Goal: Task Accomplishment & Management: Complete application form

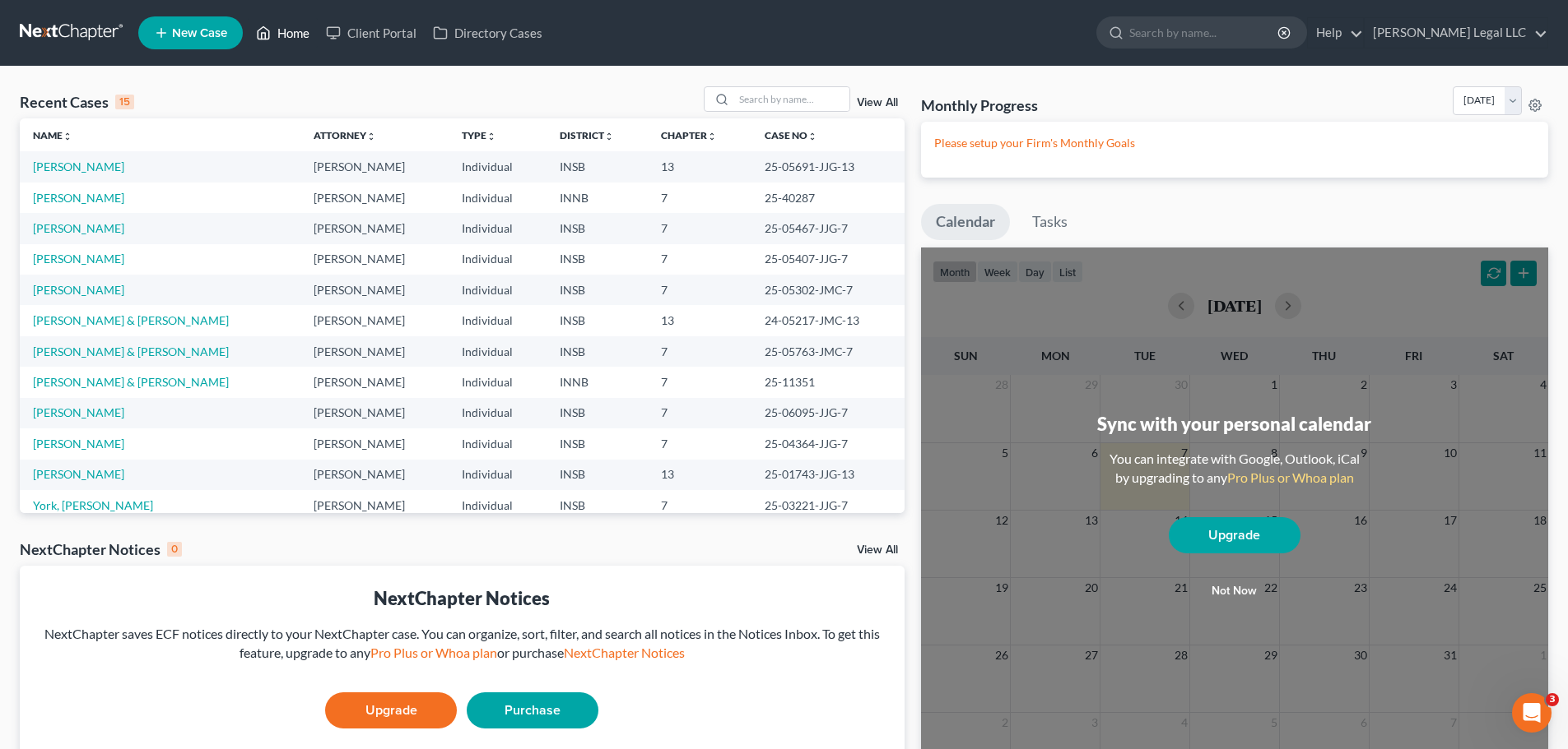
click at [261, 33] on icon at bounding box center [263, 33] width 15 height 19
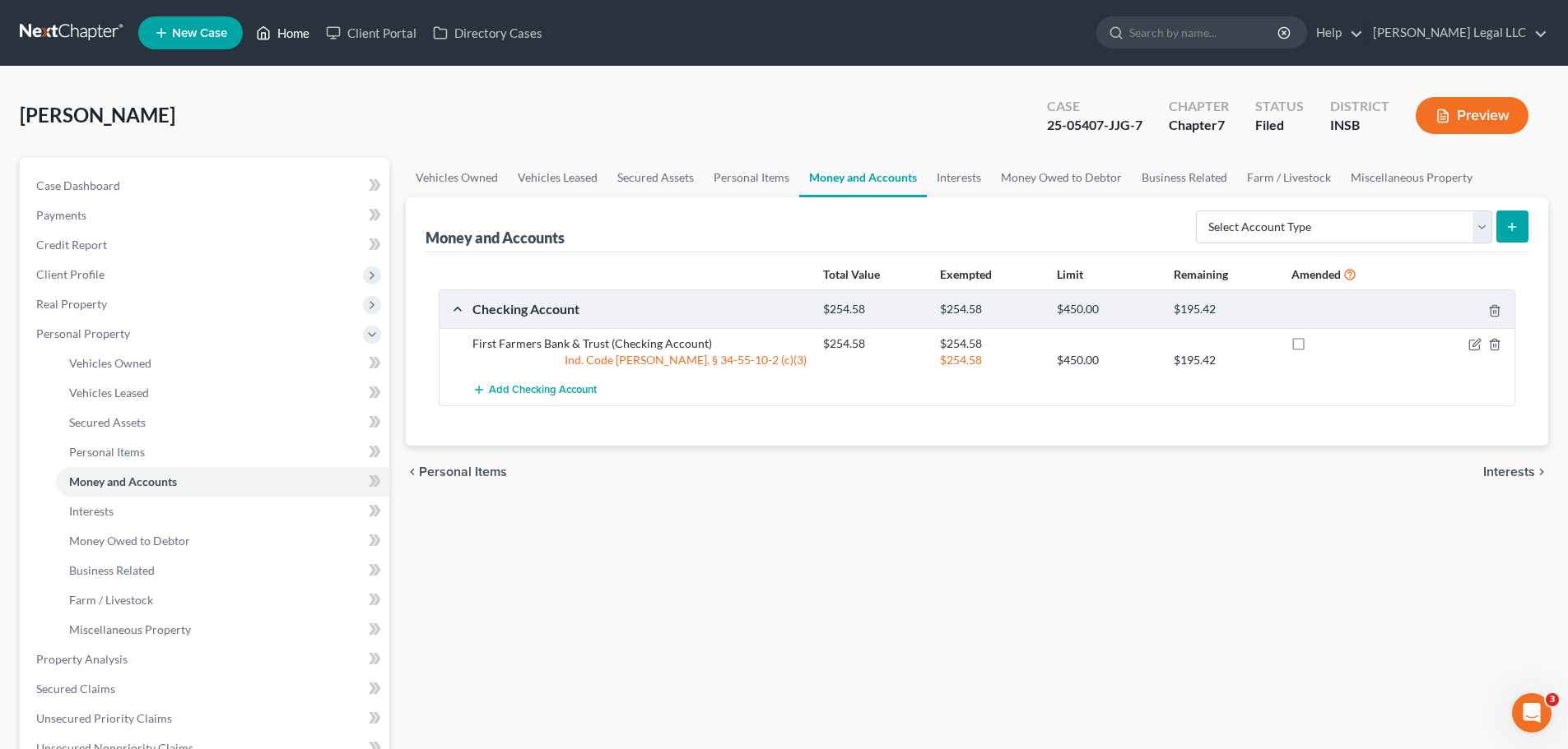
click at [307, 34] on link "Home" at bounding box center [283, 32] width 70 height 29
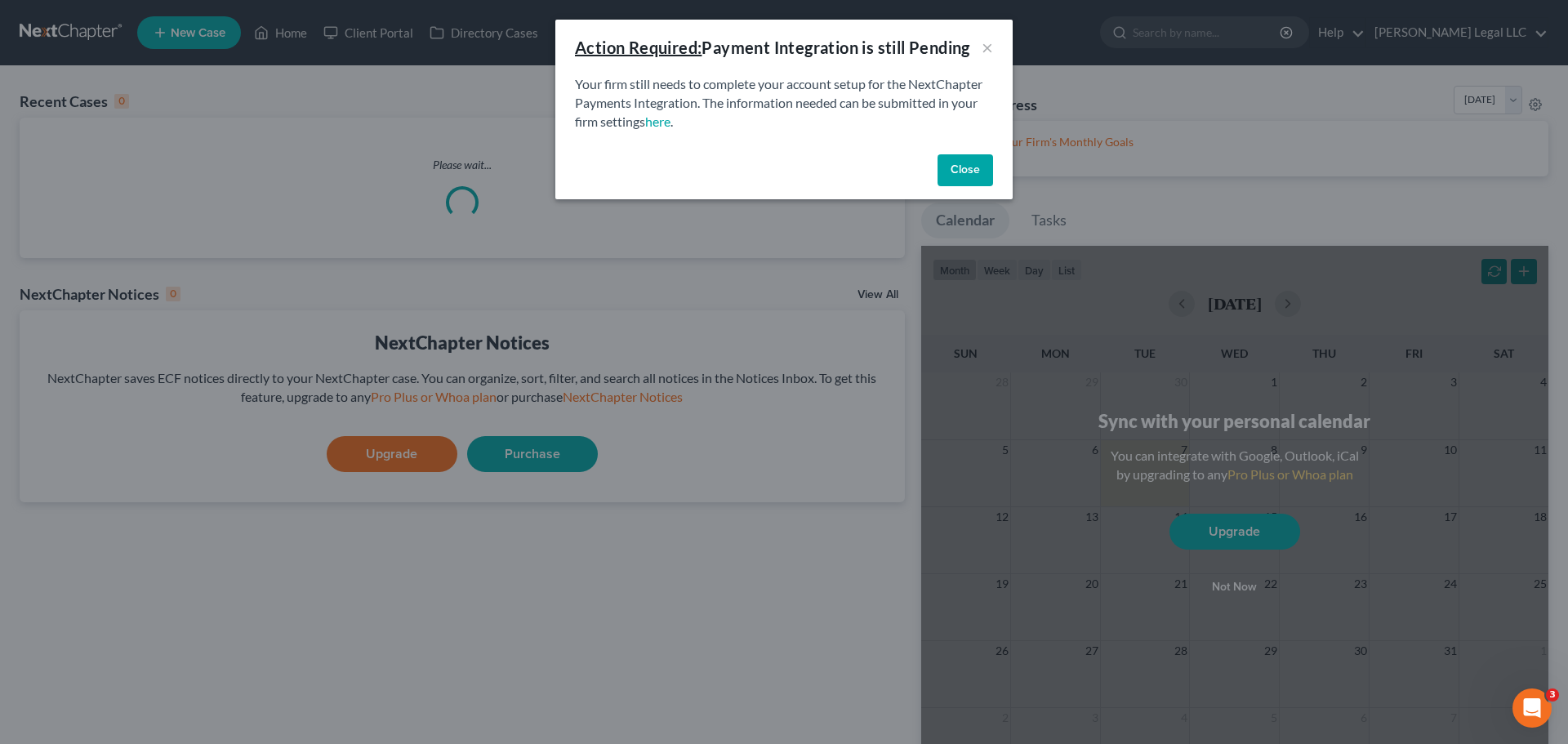
click at [983, 164] on button "Close" at bounding box center [964, 171] width 55 height 33
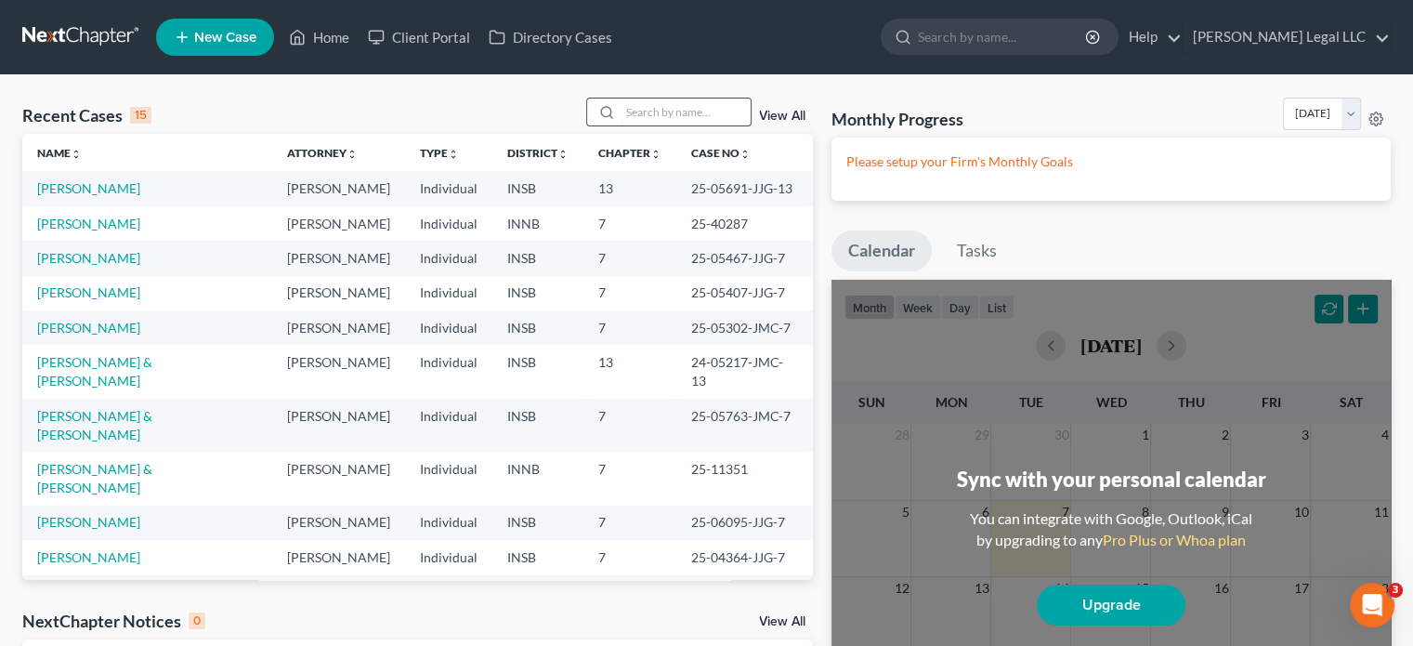
click at [630, 101] on input "search" at bounding box center [686, 111] width 130 height 27
type input "[PERSON_NAME]"
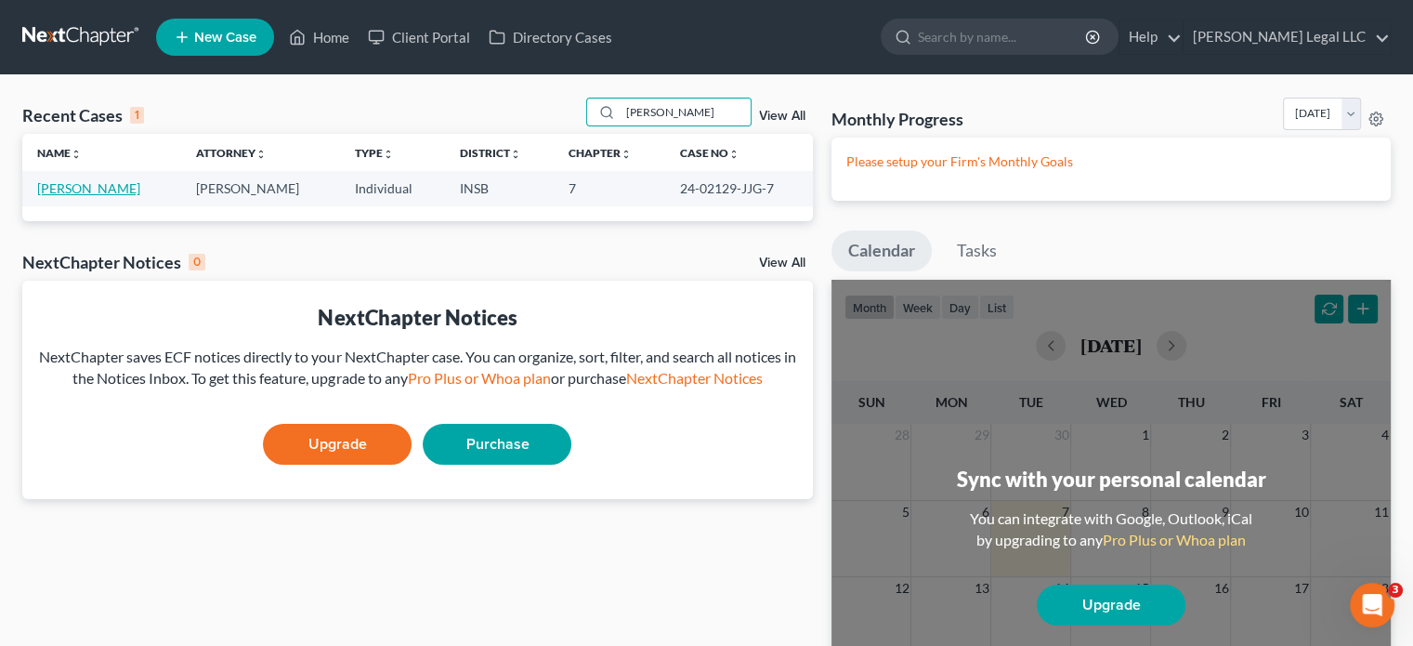
click at [85, 189] on link "[PERSON_NAME]" at bounding box center [88, 188] width 103 height 16
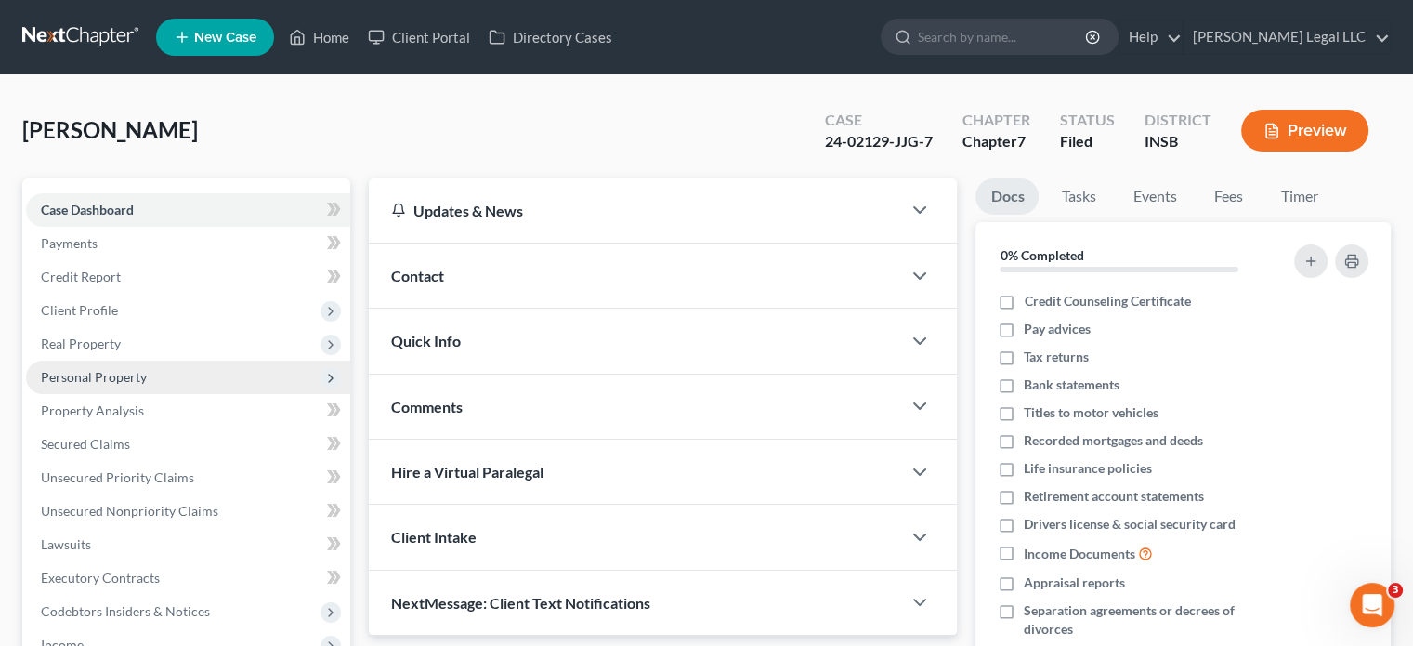
click at [73, 370] on span "Personal Property" at bounding box center [94, 377] width 106 height 16
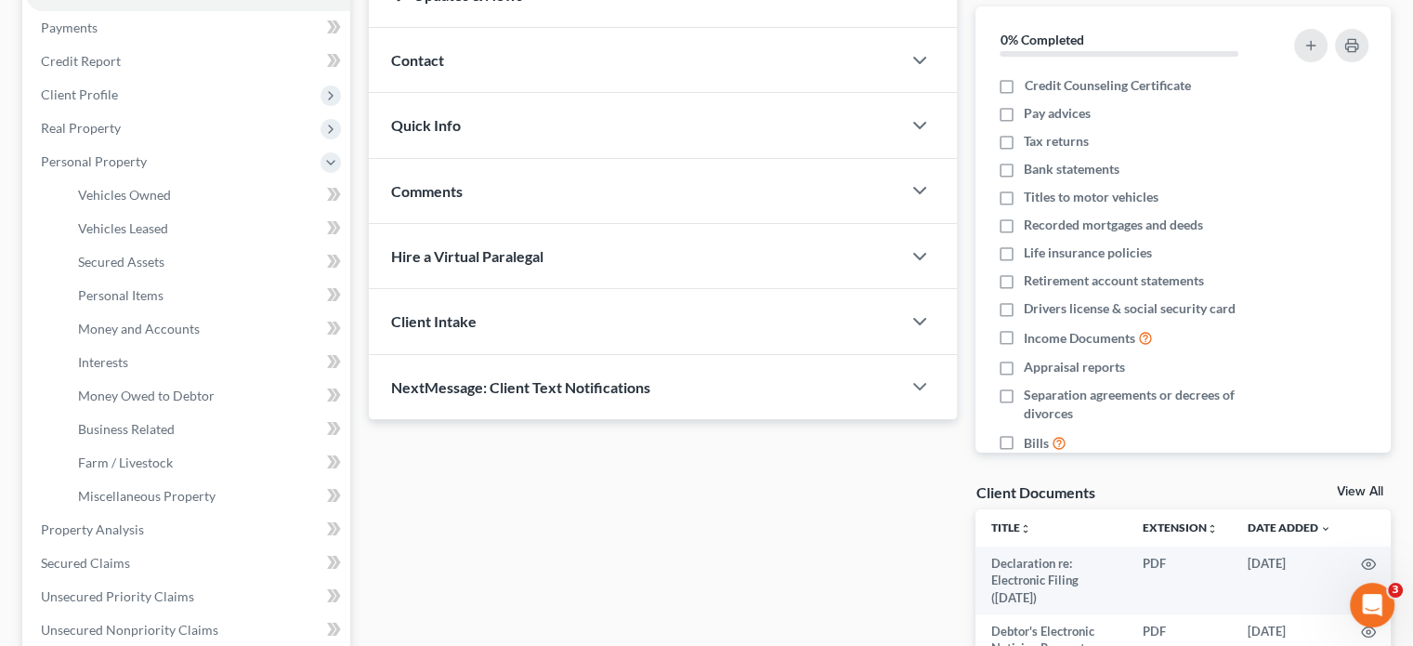
scroll to position [372, 0]
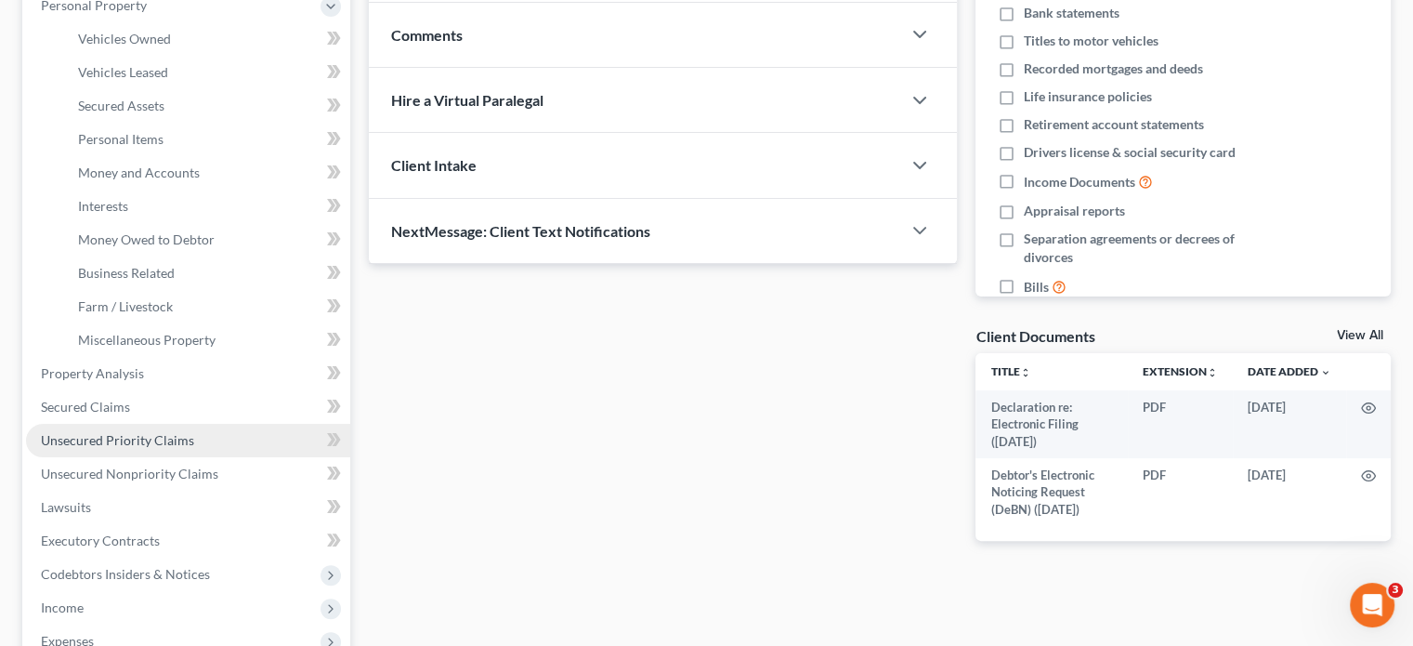
click at [76, 438] on span "Unsecured Priority Claims" at bounding box center [117, 440] width 153 height 16
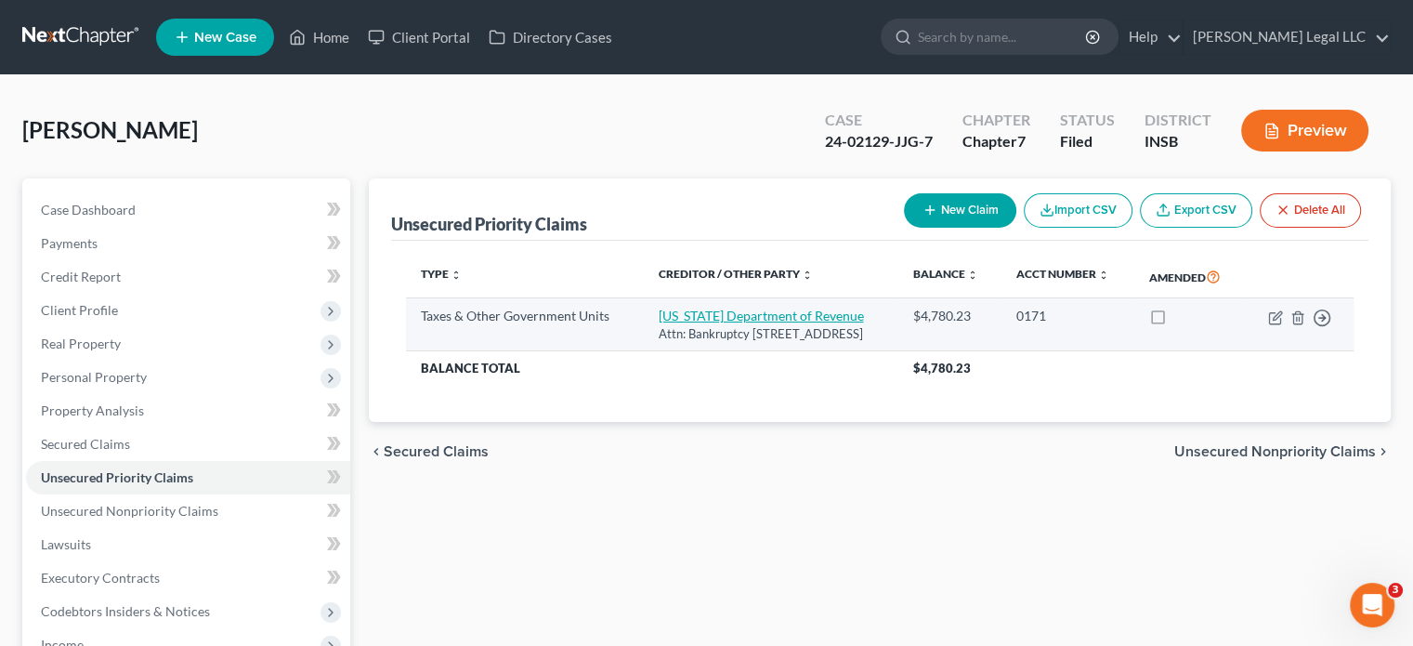
click at [658, 323] on link "[US_STATE] Department of Revenue" at bounding box center [760, 315] width 205 height 16
select select "2"
select select "15"
select select "0"
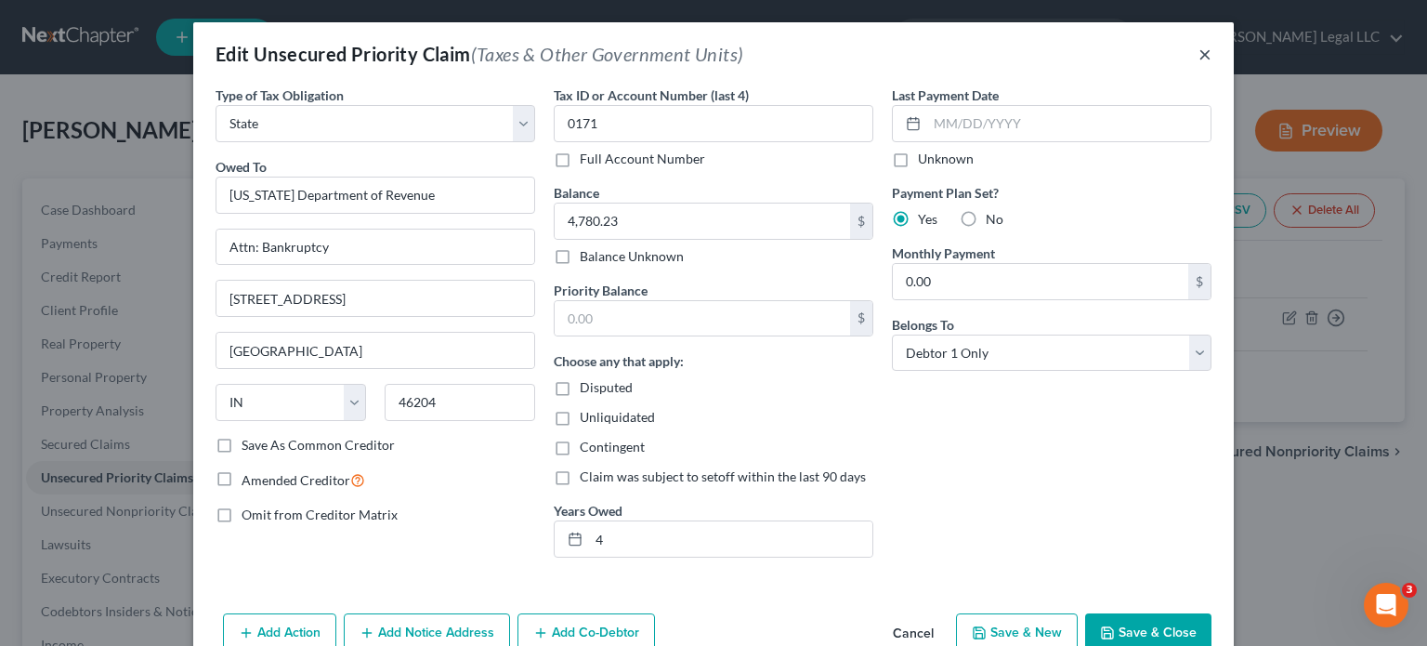
click at [1202, 58] on button "×" at bounding box center [1204, 54] width 13 height 22
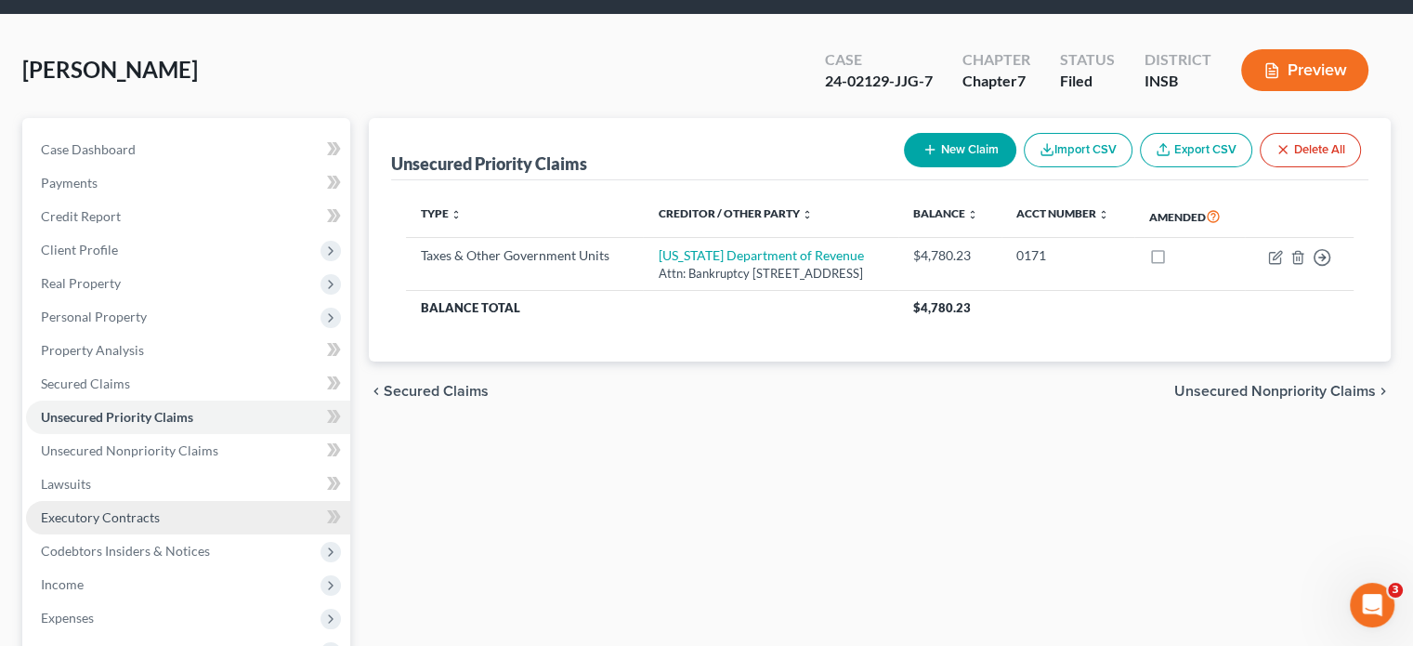
scroll to position [93, 0]
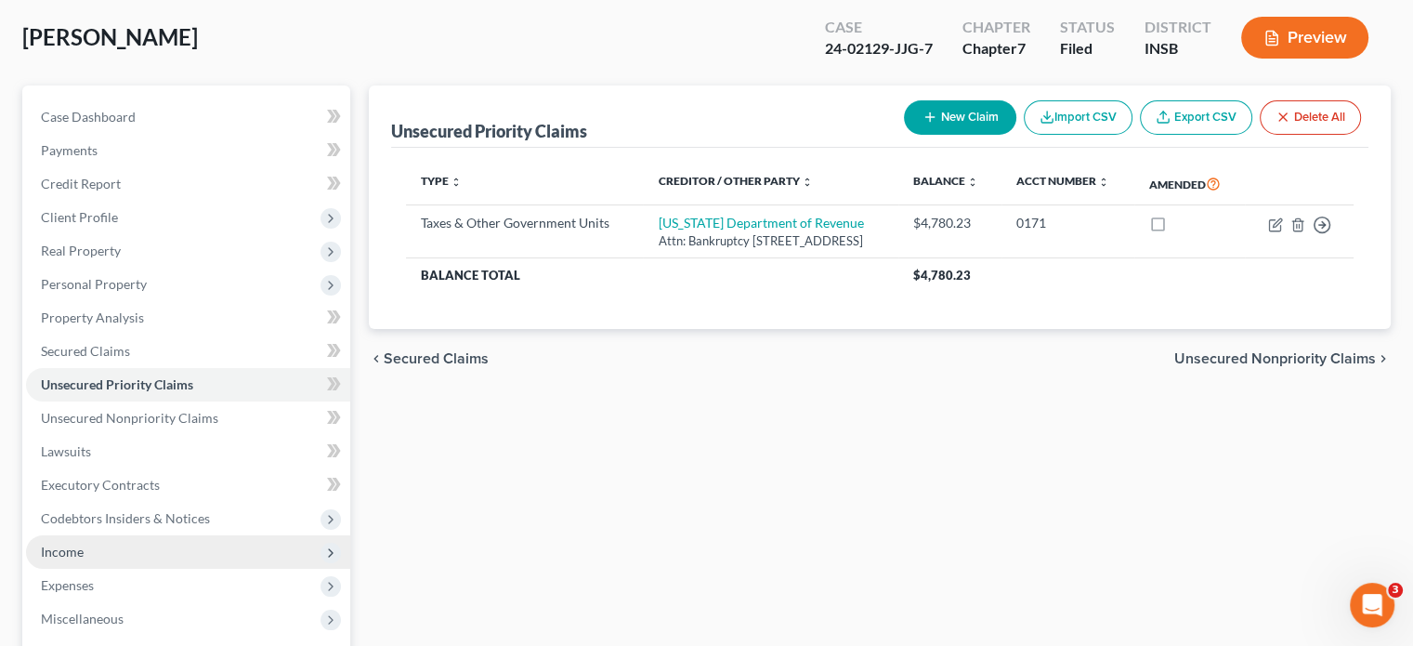
click at [56, 549] on span "Income" at bounding box center [62, 551] width 43 height 16
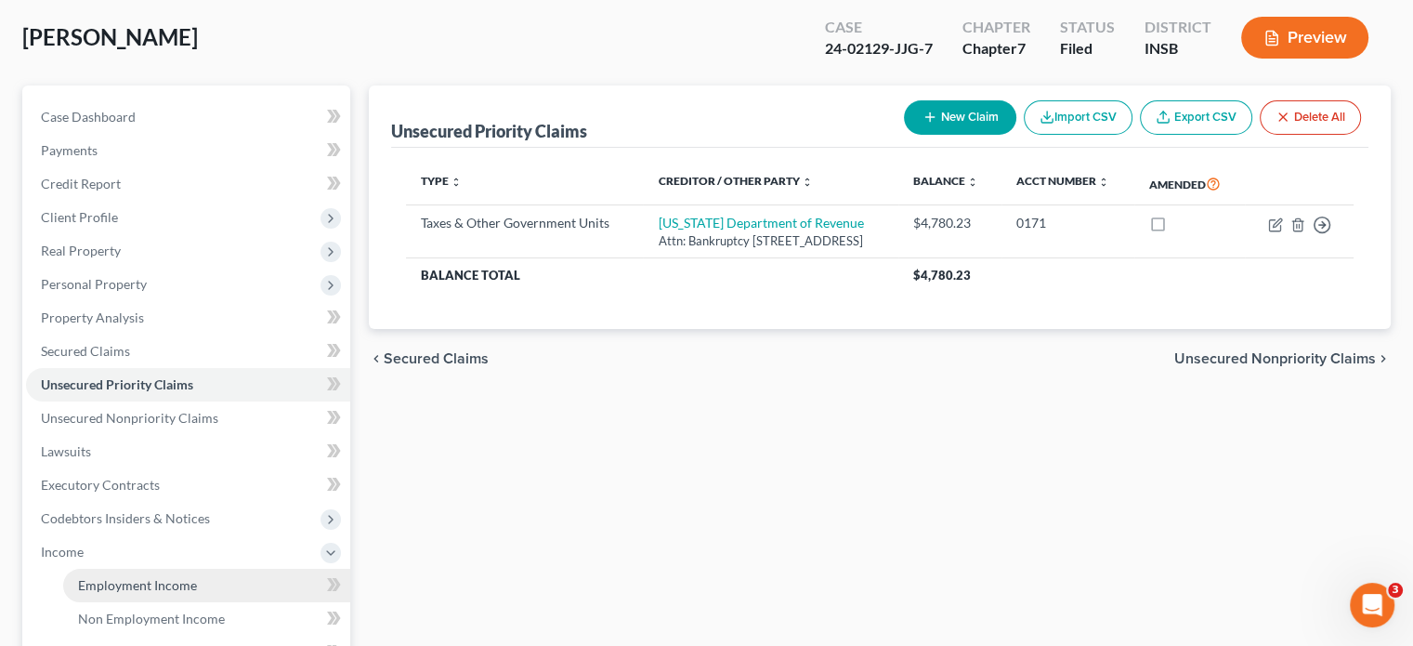
click at [85, 589] on span "Employment Income" at bounding box center [137, 585] width 119 height 16
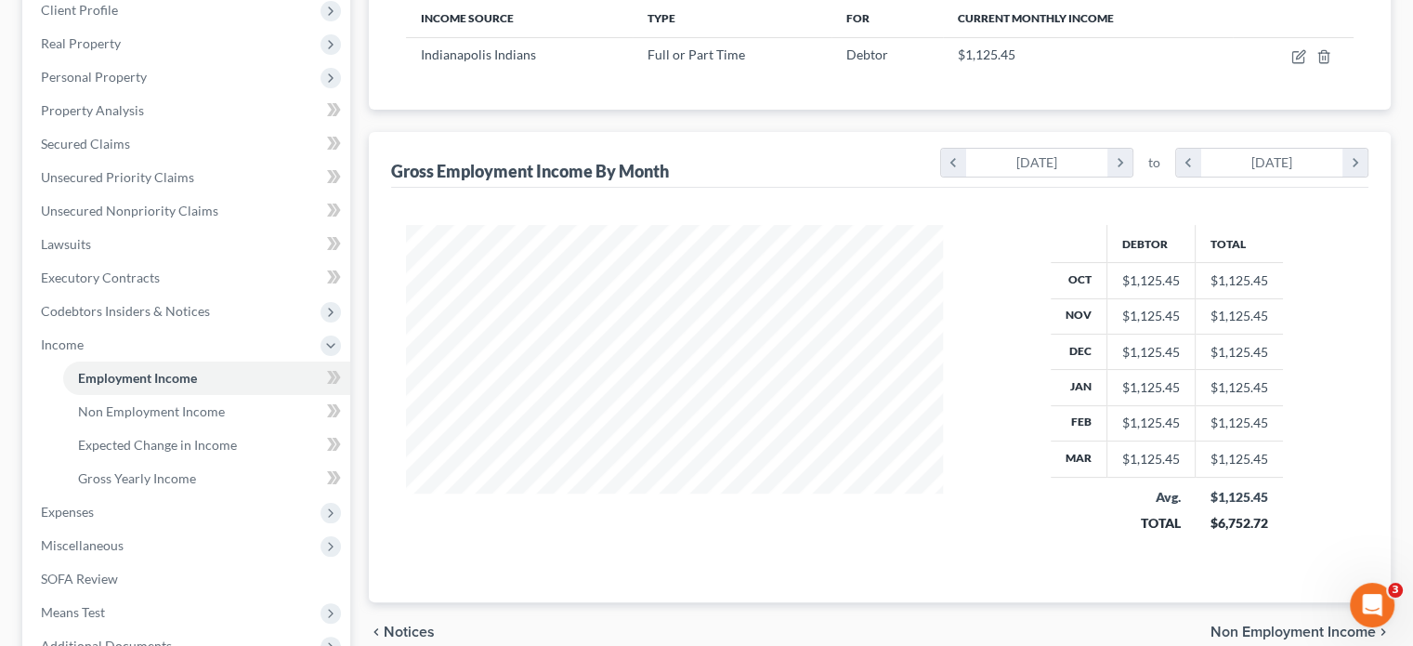
scroll to position [464, 0]
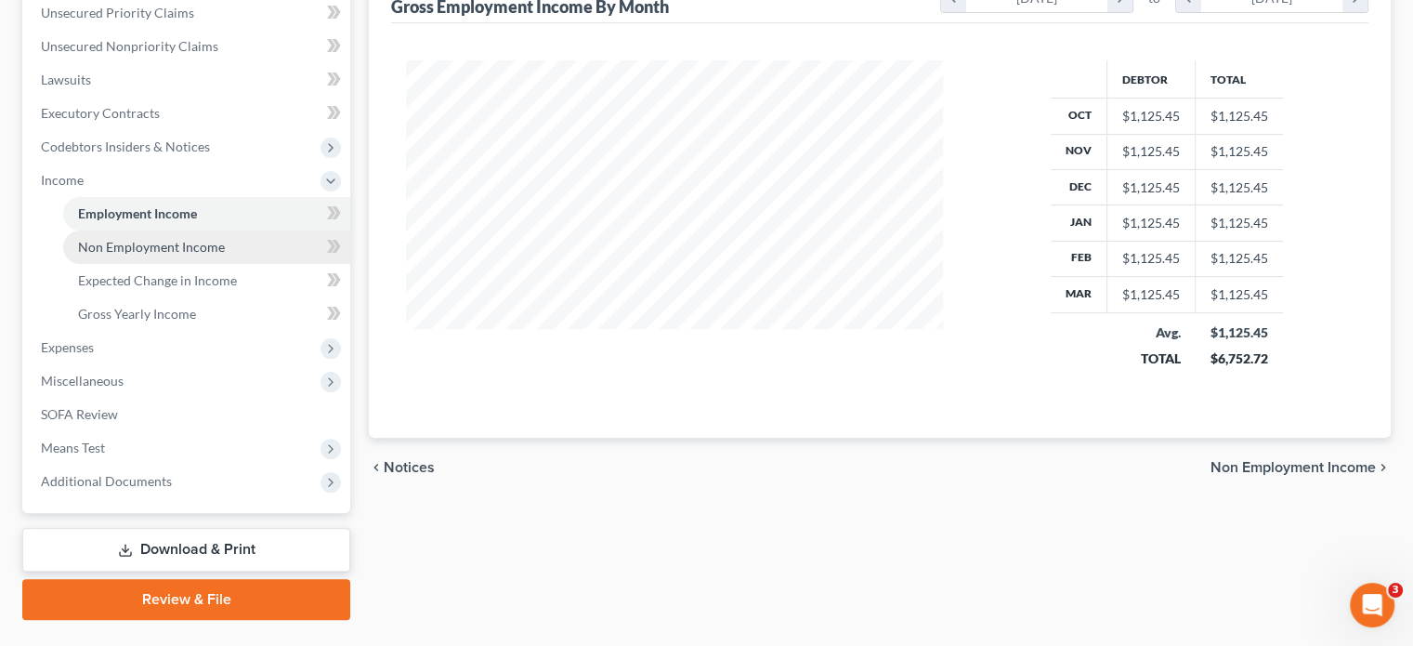
click at [148, 239] on span "Non Employment Income" at bounding box center [151, 247] width 147 height 16
